Goal: Task Accomplishment & Management: Use online tool/utility

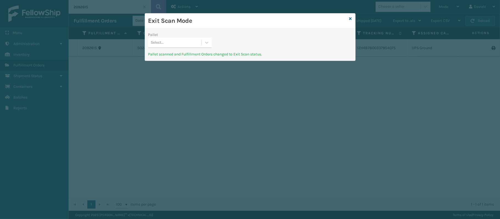
click at [348, 20] on div "Exit Scan Mode" at bounding box center [250, 20] width 210 height 15
click at [351, 18] on icon at bounding box center [350, 19] width 3 height 4
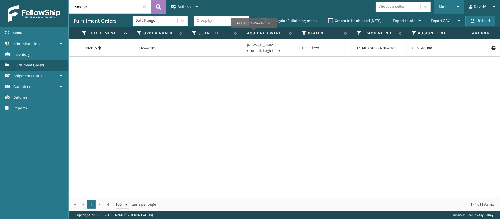
click at [450, 8] on div "Mode" at bounding box center [449, 7] width 20 height 14
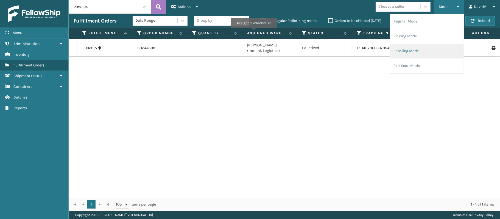
click at [399, 50] on li "Labeling Mode" at bounding box center [427, 51] width 74 height 15
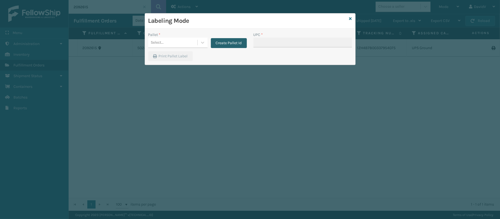
click at [236, 44] on button "Create Pallet Id" at bounding box center [229, 43] width 36 height 10
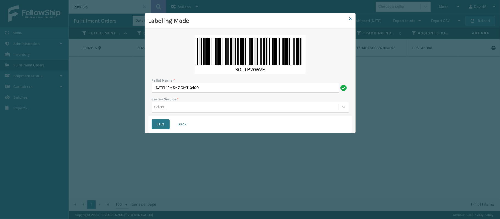
click at [244, 94] on div "Pallet Name * [DATE] 12:45:47 GMT-0400 Carrier Service * Select..." at bounding box center [250, 74] width 204 height 84
click at [244, 90] on input "[DATE] 12:45:47 GMT-0400" at bounding box center [245, 88] width 187 height 10
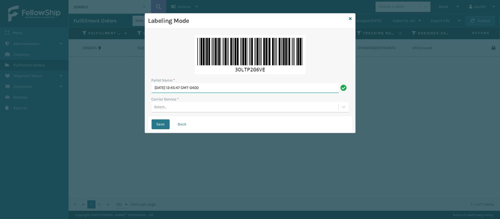
click at [244, 90] on input "[DATE] 12:45:47 GMT-0400" at bounding box center [245, 88] width 187 height 10
type input "LPN 511291"
click at [177, 106] on div "Select..." at bounding box center [245, 107] width 187 height 9
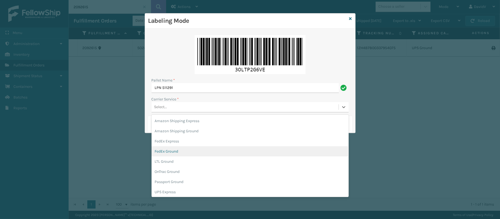
click at [175, 152] on div "FedEx Ground" at bounding box center [250, 151] width 197 height 10
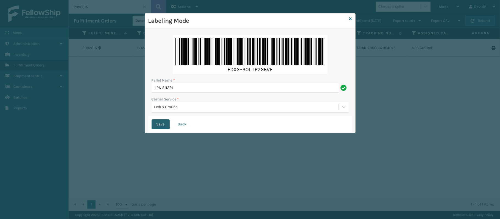
click at [153, 122] on button "Save" at bounding box center [161, 124] width 18 height 10
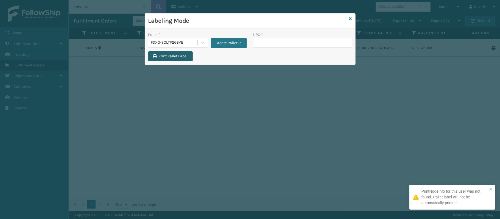
click at [169, 60] on button "Print Pallet Label" at bounding box center [170, 56] width 44 height 10
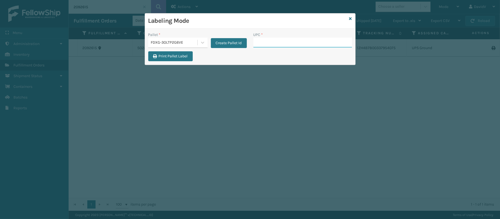
click at [314, 41] on input "UPC *" at bounding box center [302, 43] width 99 height 10
click at [264, 44] on input "UPC *" at bounding box center [302, 43] width 99 height 10
drag, startPoint x: 264, startPoint y: 44, endPoint x: 272, endPoint y: 42, distance: 8.5
click at [272, 42] on input "UPC *" at bounding box center [302, 43] width 99 height 10
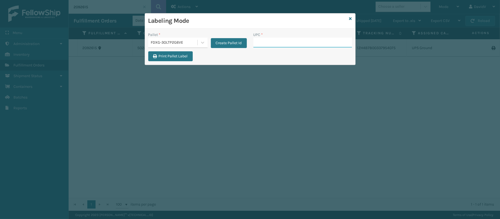
click at [272, 42] on input "UPC *" at bounding box center [302, 43] width 99 height 10
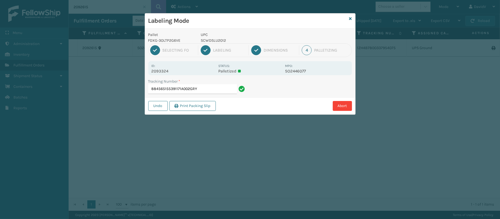
type input "884565155391171A002GRY"
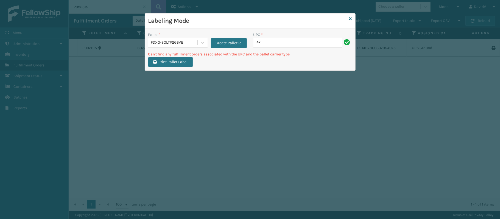
type input "4"
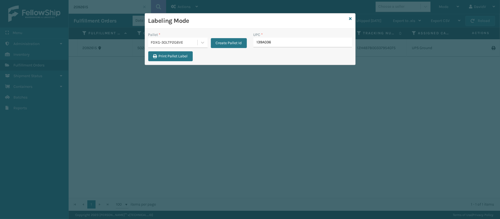
type input "139A036C"
click at [381, 195] on div "Labeling Mode Pallet * FDXG-3OLTP2G6VE Create Pallet Id UPC * Print Pallet Label" at bounding box center [250, 109] width 500 height 219
click at [350, 20] on icon at bounding box center [350, 19] width 3 height 4
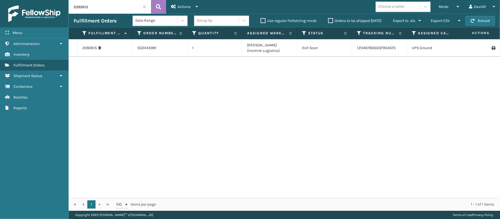
click at [110, 5] on input "2092615" at bounding box center [110, 7] width 82 height 14
type input "2"
type input "2093349"
click at [158, 6] on icon at bounding box center [158, 7] width 5 height 8
click at [491, 48] on icon at bounding box center [492, 48] width 3 height 4
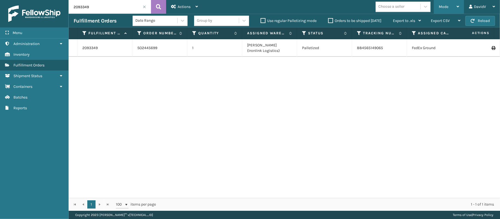
click at [439, 6] on span "Mode" at bounding box center [444, 6] width 10 height 5
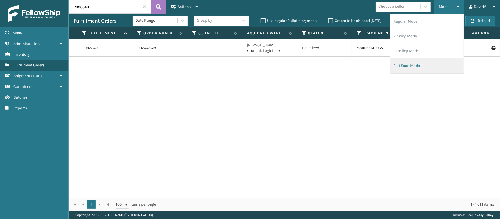
click at [404, 66] on li "Exit Scan Mode" at bounding box center [427, 65] width 74 height 15
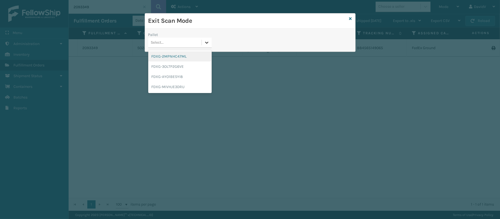
click at [203, 43] on div at bounding box center [207, 43] width 10 height 10
click at [166, 66] on div "FDXG-3OLTP2G6VE" at bounding box center [179, 66] width 63 height 10
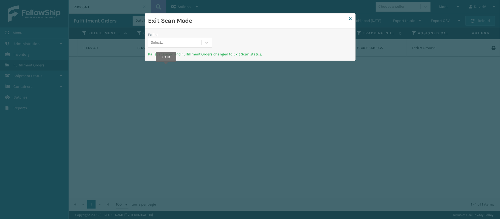
click at [166, 66] on div "Exit Scan Mode Pallet Select... Pallet scanned and Fulfillment Orders changed t…" at bounding box center [250, 109] width 500 height 219
click at [351, 18] on icon at bounding box center [350, 19] width 3 height 4
